Goal: Task Accomplishment & Management: Manage account settings

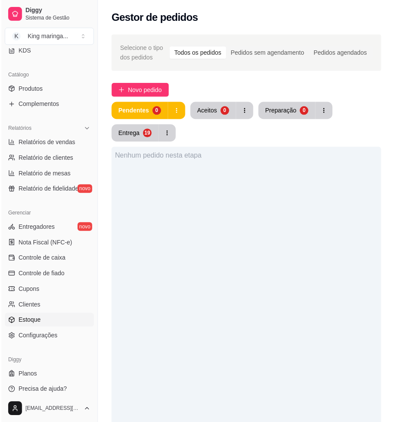
scroll to position [200, 0]
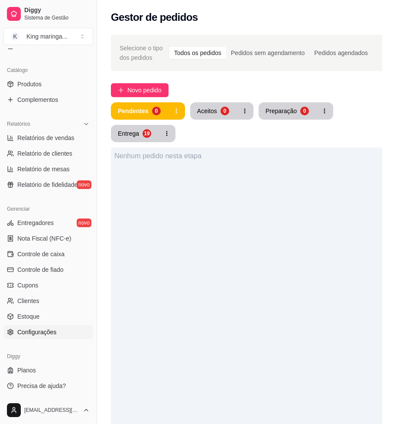
click at [46, 330] on span "Configurações" at bounding box center [36, 332] width 39 height 9
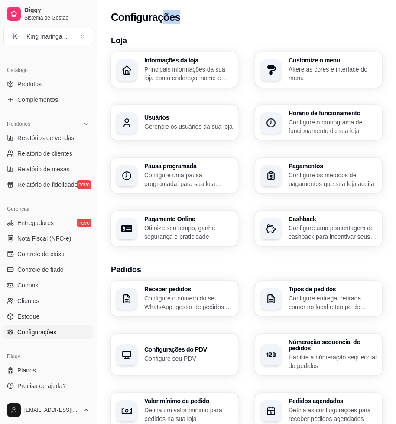
drag, startPoint x: 243, startPoint y: 25, endPoint x: 177, endPoint y: 13, distance: 67.4
click at [163, 24] on div "Configurações" at bounding box center [246, 14] width 299 height 29
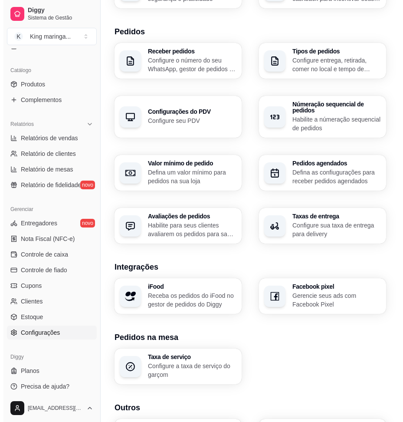
scroll to position [260, 0]
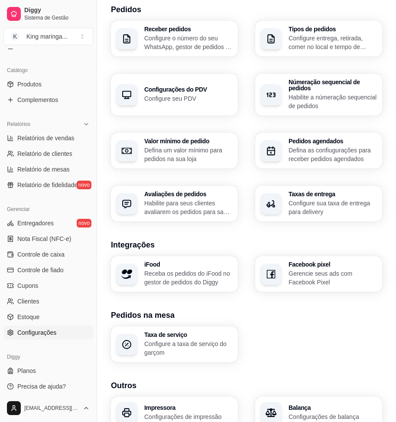
click at [327, 42] on p "Configure entrega, retirada, comer no local e tempo de entrega e de retirada" at bounding box center [333, 42] width 88 height 17
click at [306, 156] on p "Defina as confiugurações para receber pedidos agendados" at bounding box center [333, 154] width 88 height 17
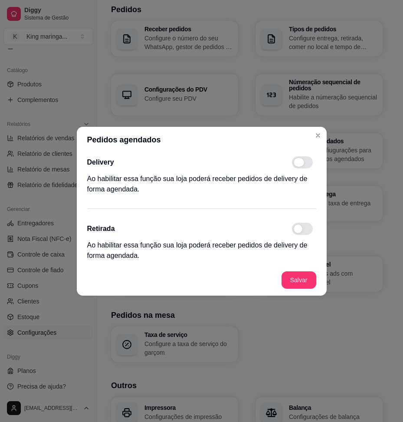
click at [302, 164] on span at bounding box center [302, 162] width 21 height 12
click at [299, 161] on span at bounding box center [299, 162] width 10 height 9
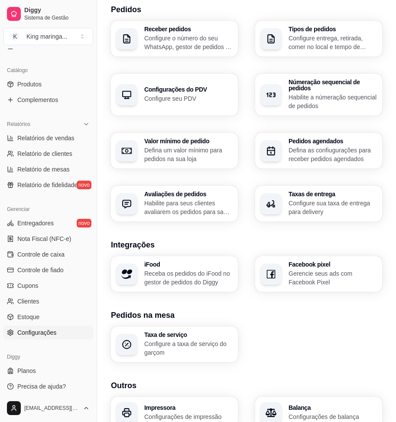
click at [315, 142] on h3 "Pedidos agendados" at bounding box center [333, 141] width 88 height 6
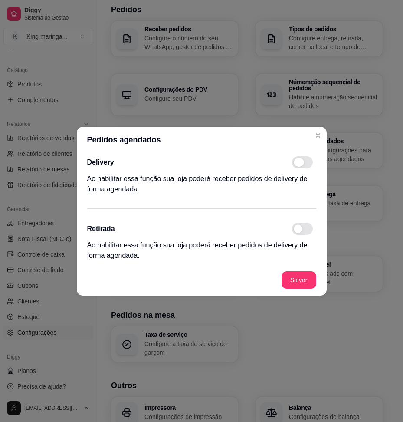
click at [301, 166] on span at bounding box center [302, 162] width 21 height 12
click at [307, 165] on span at bounding box center [302, 162] width 21 height 12
click at [307, 164] on span at bounding box center [302, 162] width 21 height 12
click at [299, 162] on span at bounding box center [298, 162] width 9 height 9
click at [312, 145] on section "Pedidos agendados Delivery Ao habilitar essa função sua loja poderá receber ped…" at bounding box center [202, 211] width 250 height 169
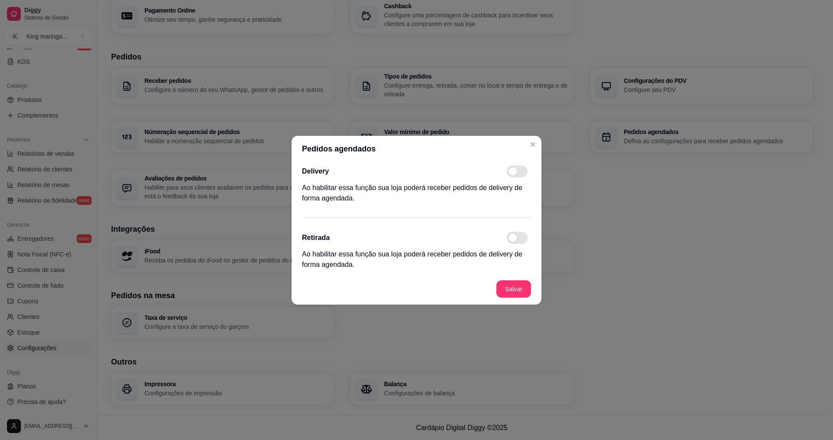
scroll to position [184, 0]
click at [517, 166] on span at bounding box center [516, 171] width 21 height 12
click at [516, 170] on span at bounding box center [512, 171] width 9 height 9
click at [512, 173] on input "checkbox" at bounding box center [509, 176] width 6 height 6
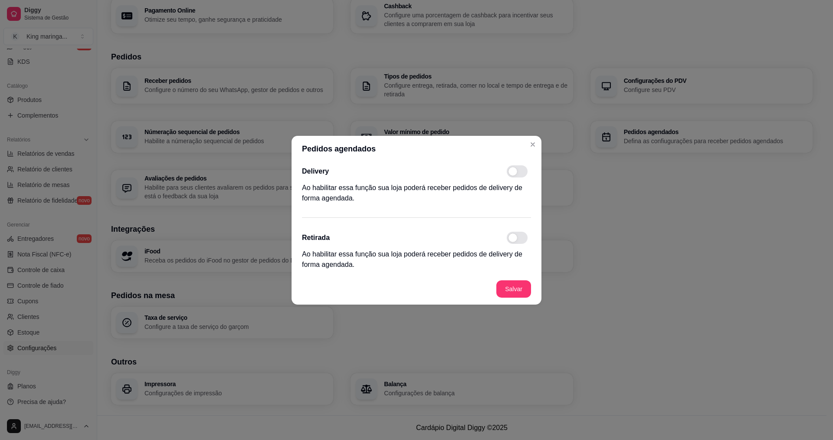
checkbox input "true"
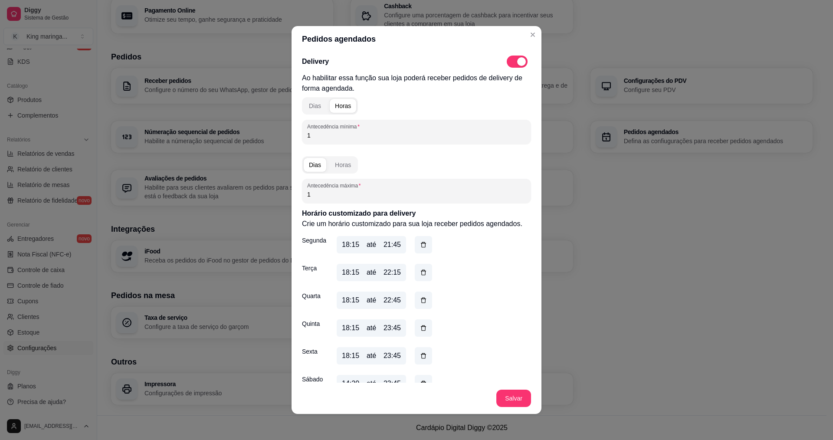
click at [519, 168] on div "Dias Horas Antecedência máxima 1" at bounding box center [416, 178] width 229 height 50
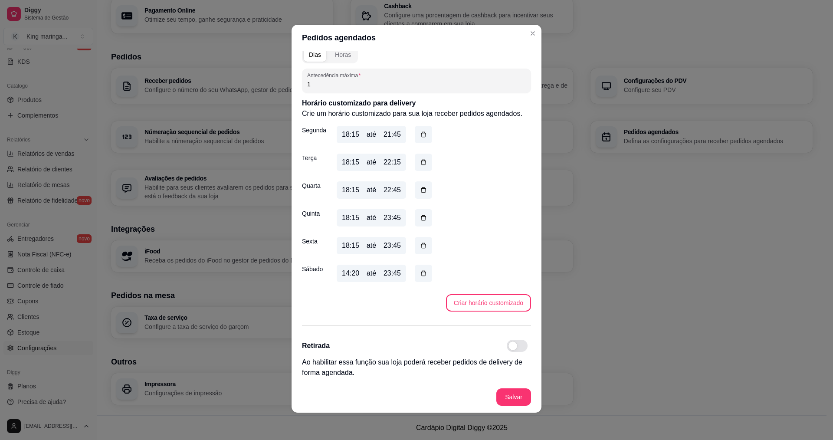
scroll to position [2, 0]
